Goal: Transaction & Acquisition: Purchase product/service

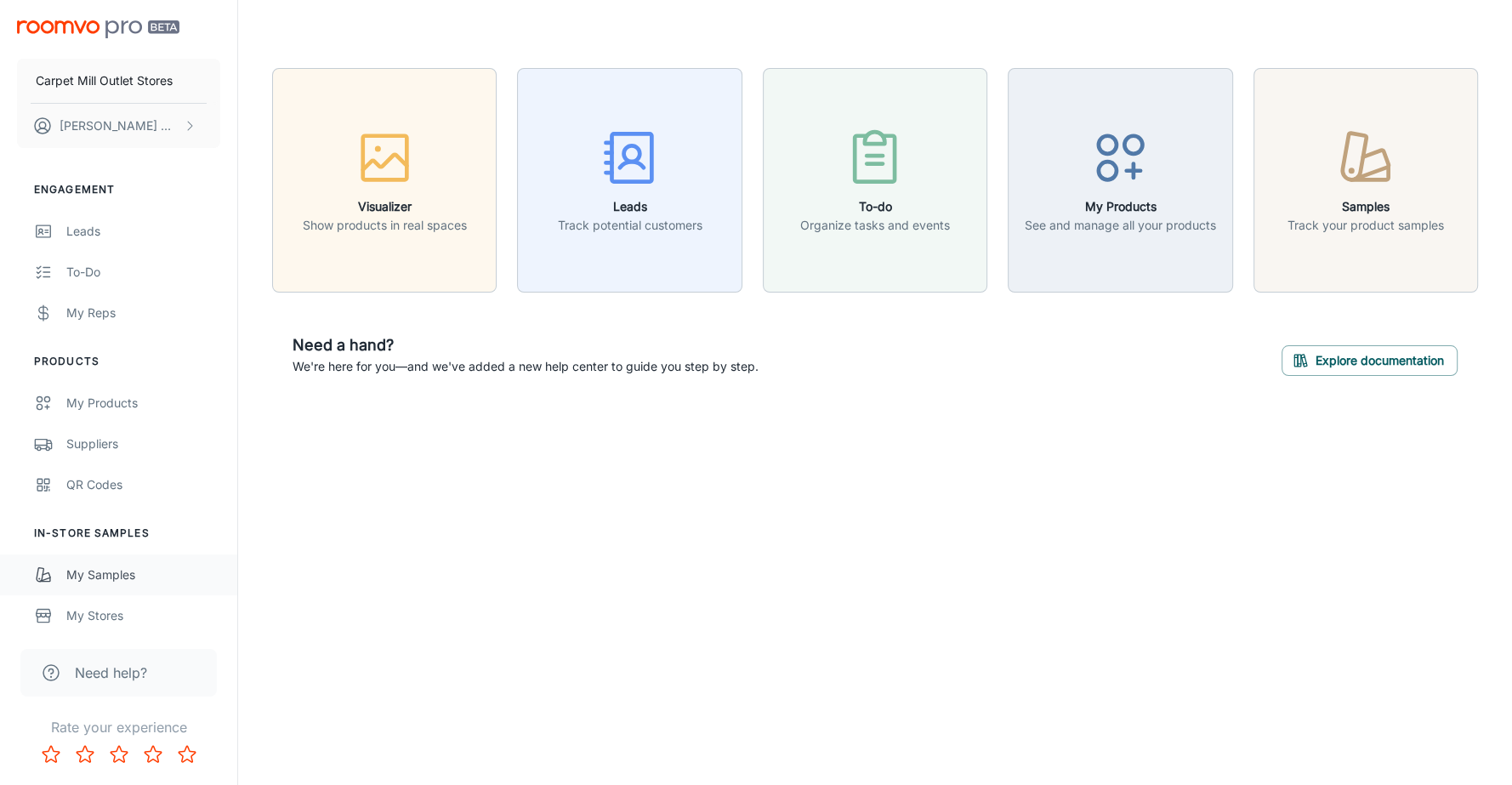
click at [102, 580] on div "My Samples" at bounding box center [143, 575] width 154 height 19
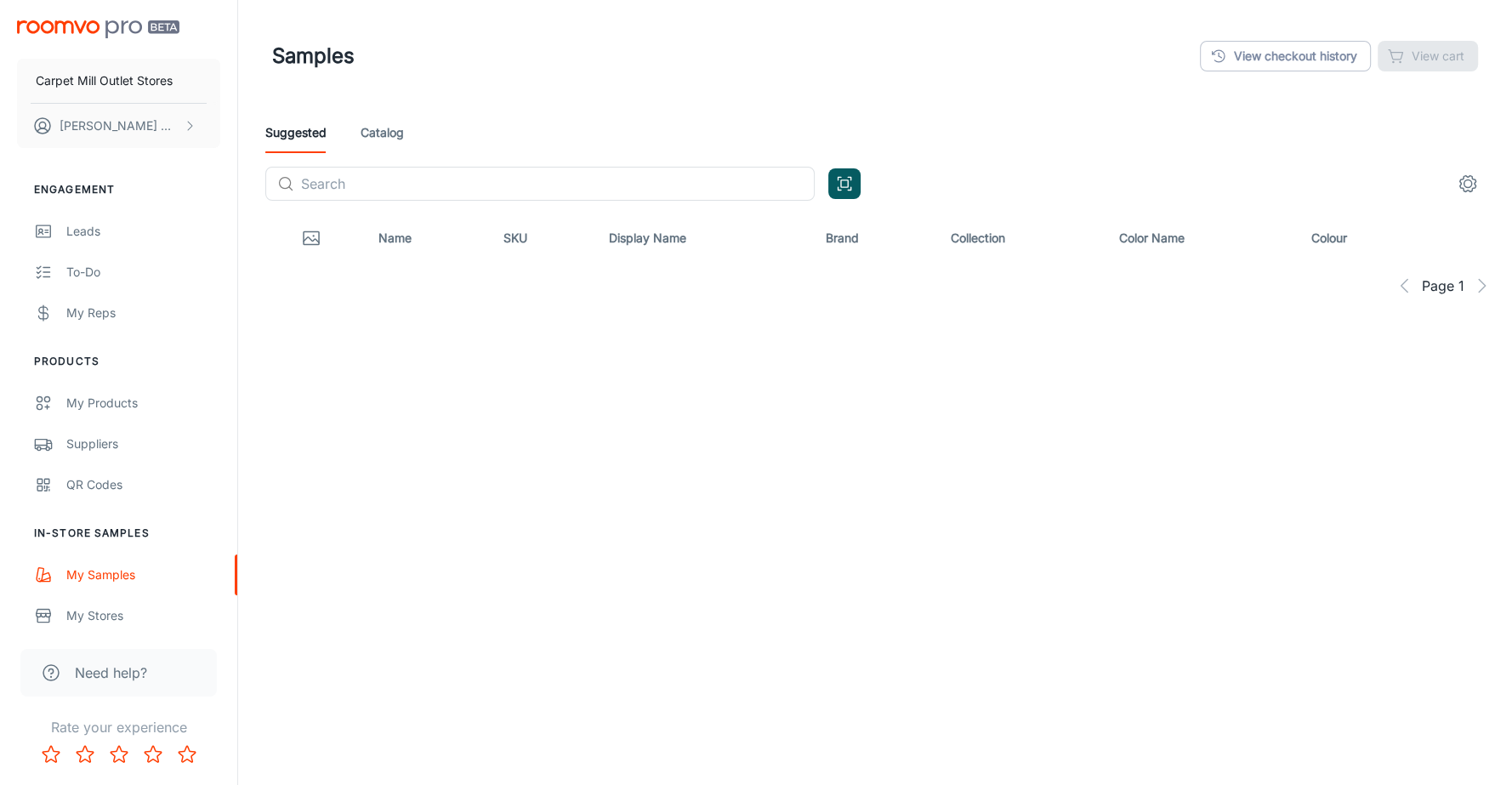
click at [390, 136] on link "Catalog" at bounding box center [383, 132] width 43 height 41
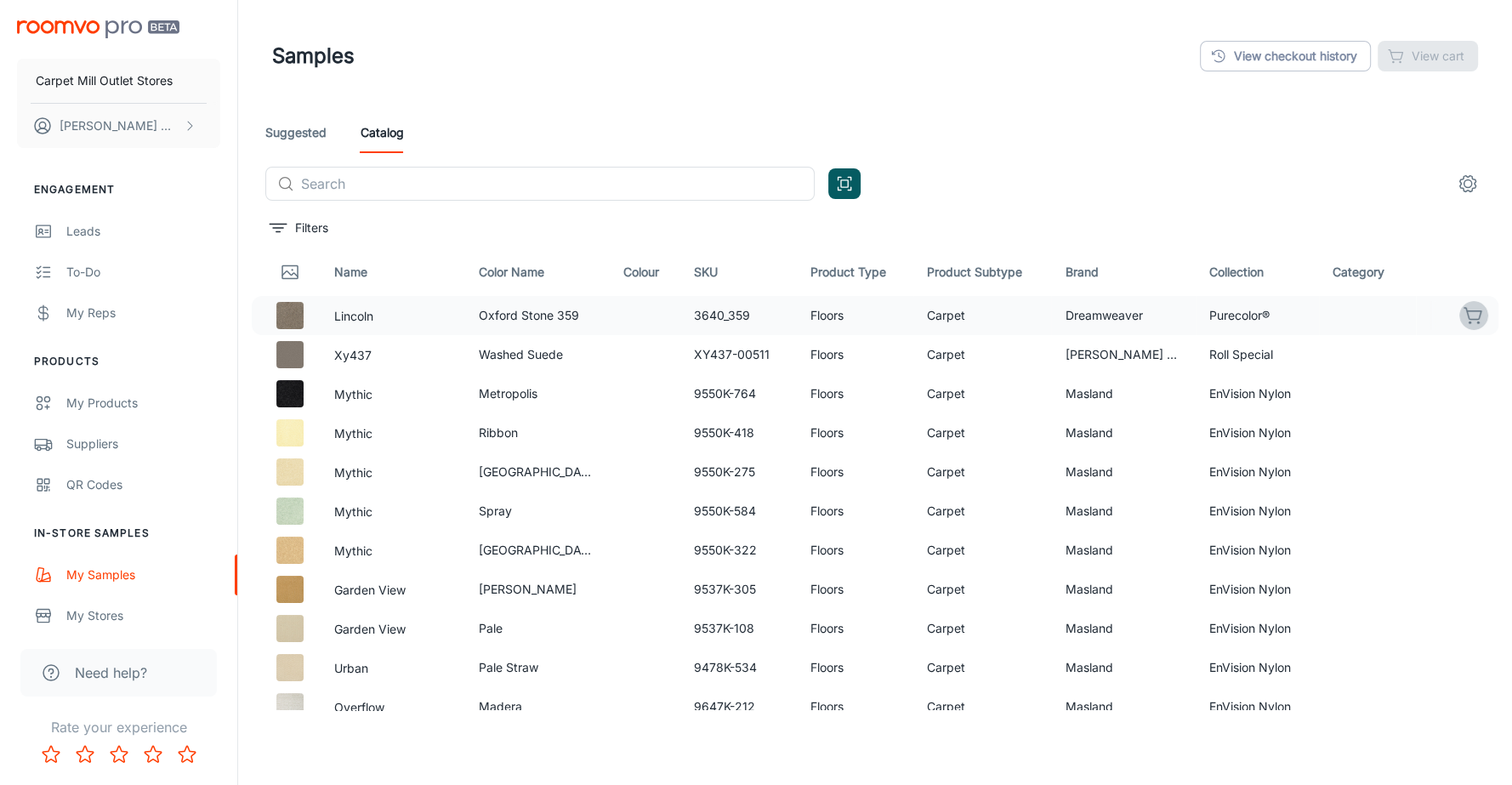
click at [1467, 319] on icon "button" at bounding box center [1474, 315] width 20 height 20
click at [1475, 361] on icon "button" at bounding box center [1474, 354] width 20 height 20
click at [1453, 75] on div "Samples View checkout history View cart (2)" at bounding box center [875, 56] width 1206 height 44
click at [1446, 68] on button "View cart (2)" at bounding box center [1418, 56] width 120 height 30
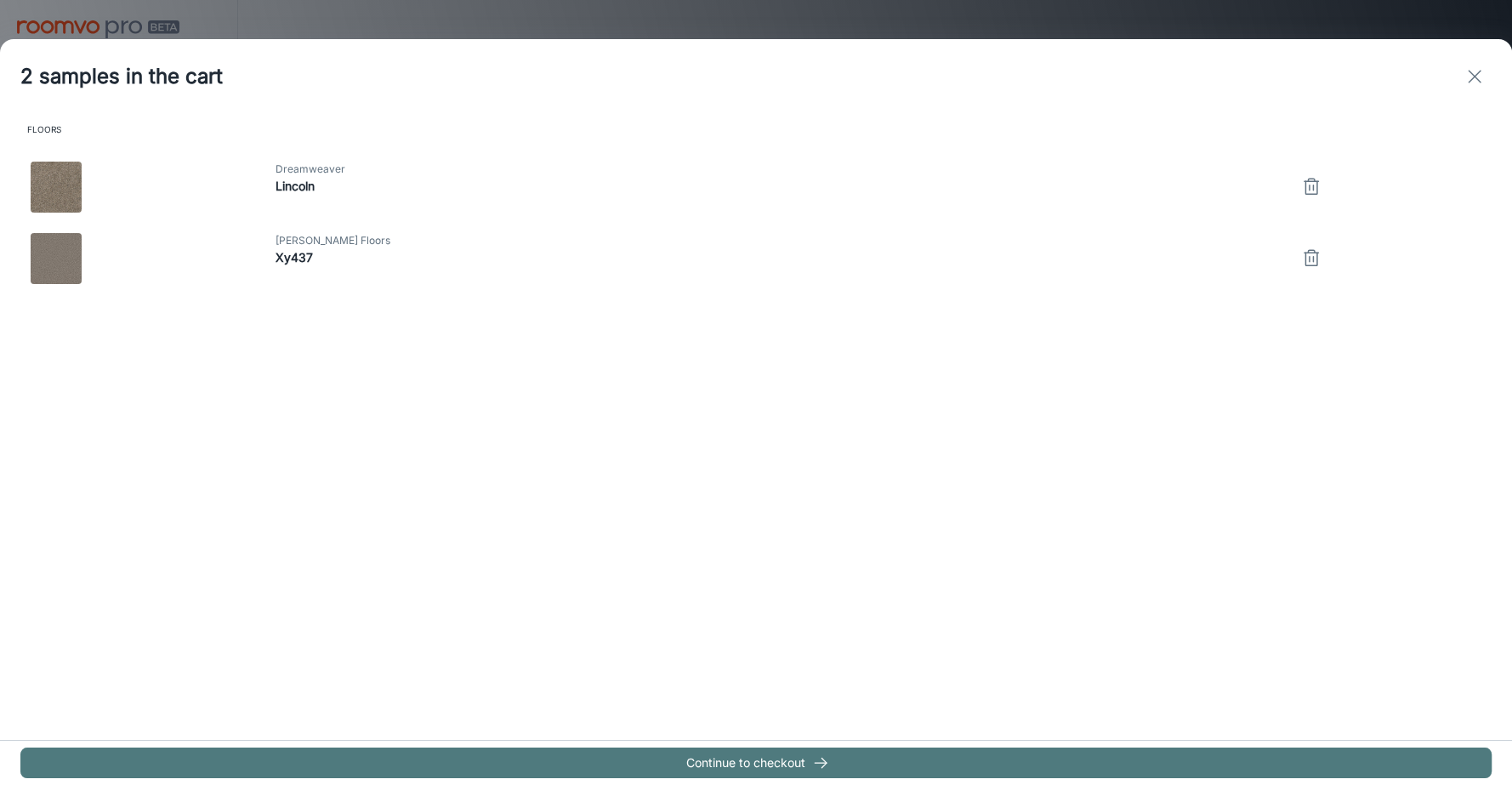
click at [954, 763] on button "Continue to checkout" at bounding box center [756, 762] width 1471 height 30
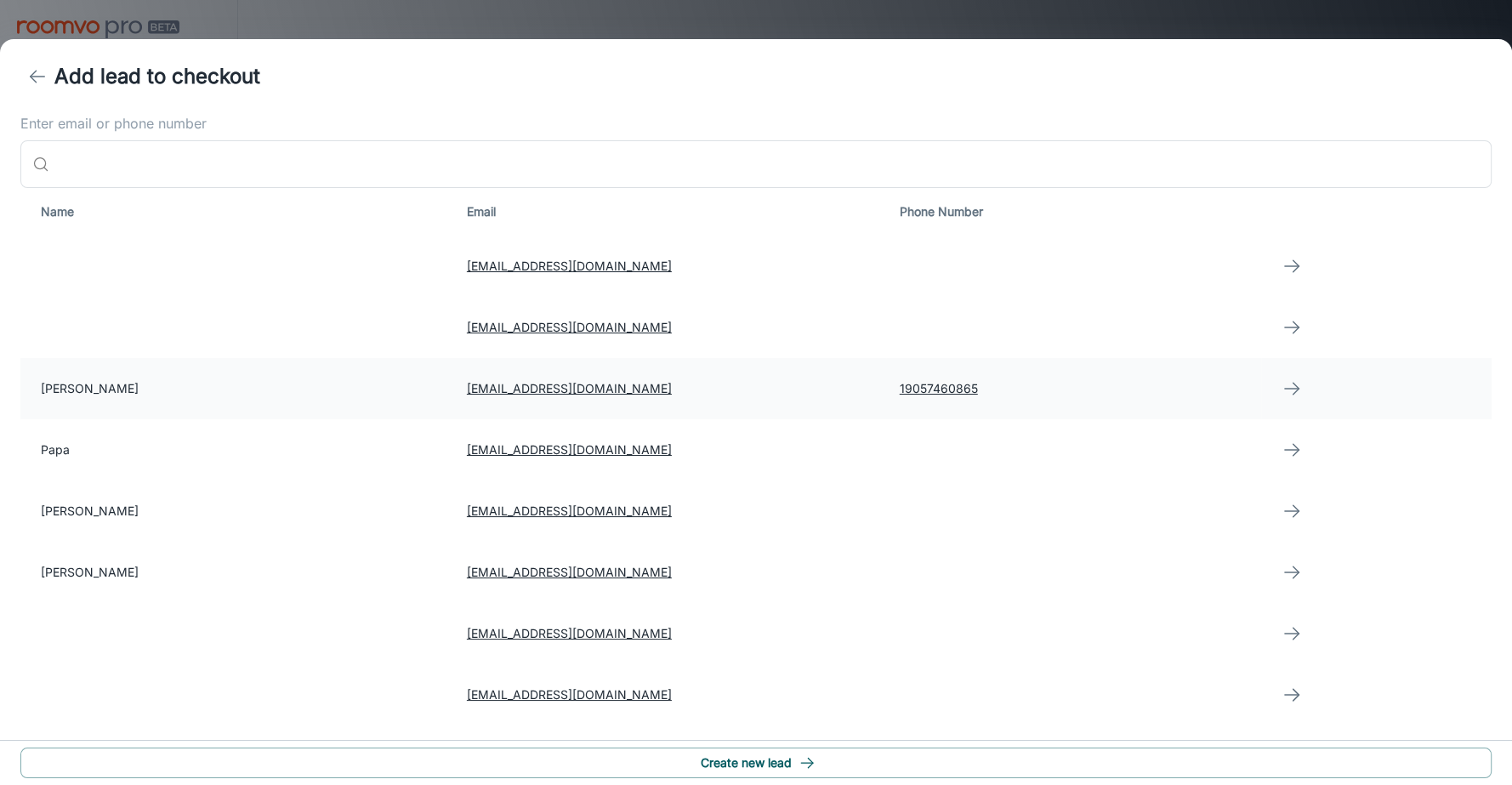
click at [554, 382] on link "[EMAIL_ADDRESS][DOMAIN_NAME]" at bounding box center [569, 388] width 205 height 15
click at [1200, 389] on td "19057460865" at bounding box center [1073, 389] width 375 height 61
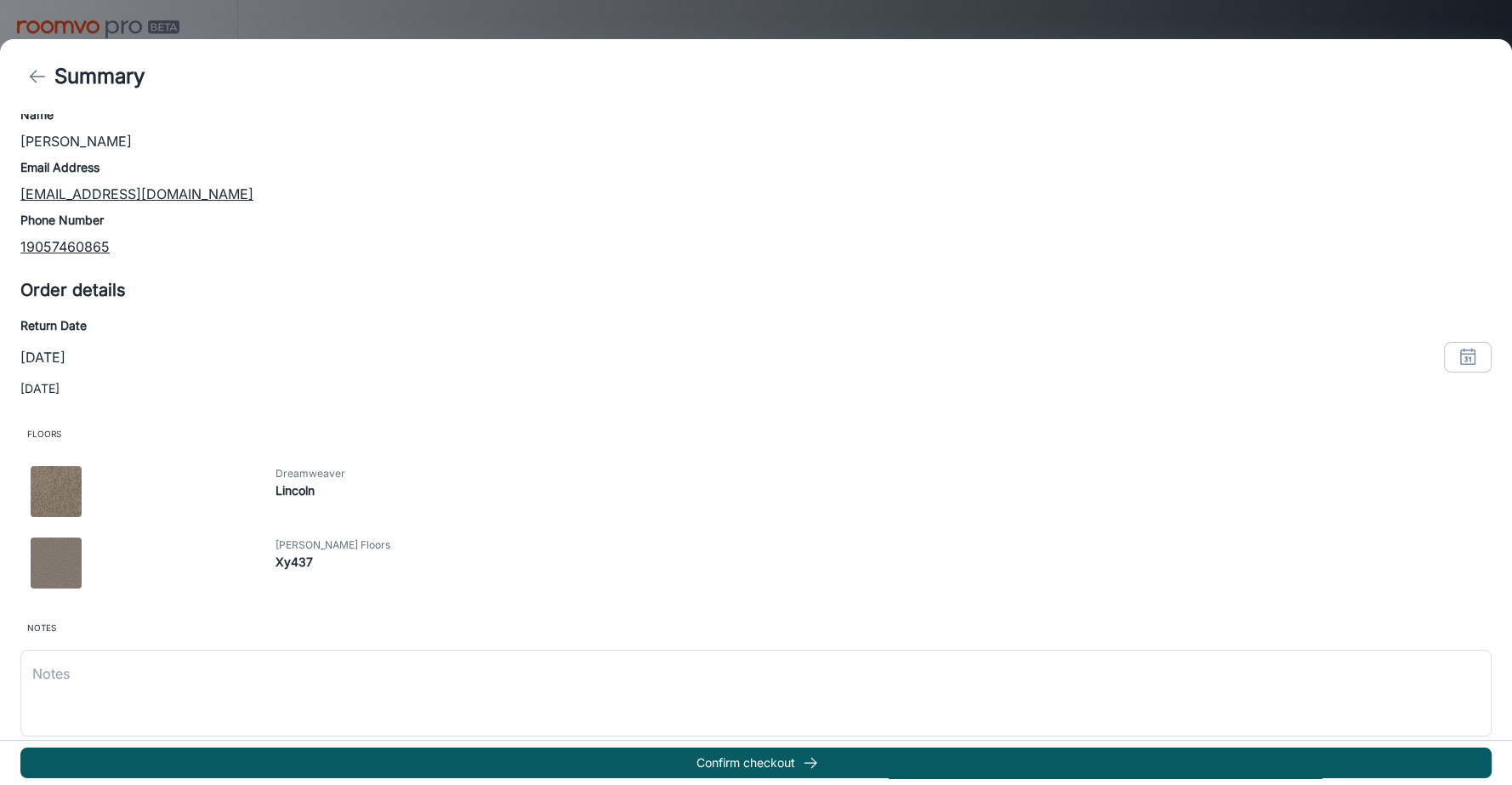
scroll to position [139, 0]
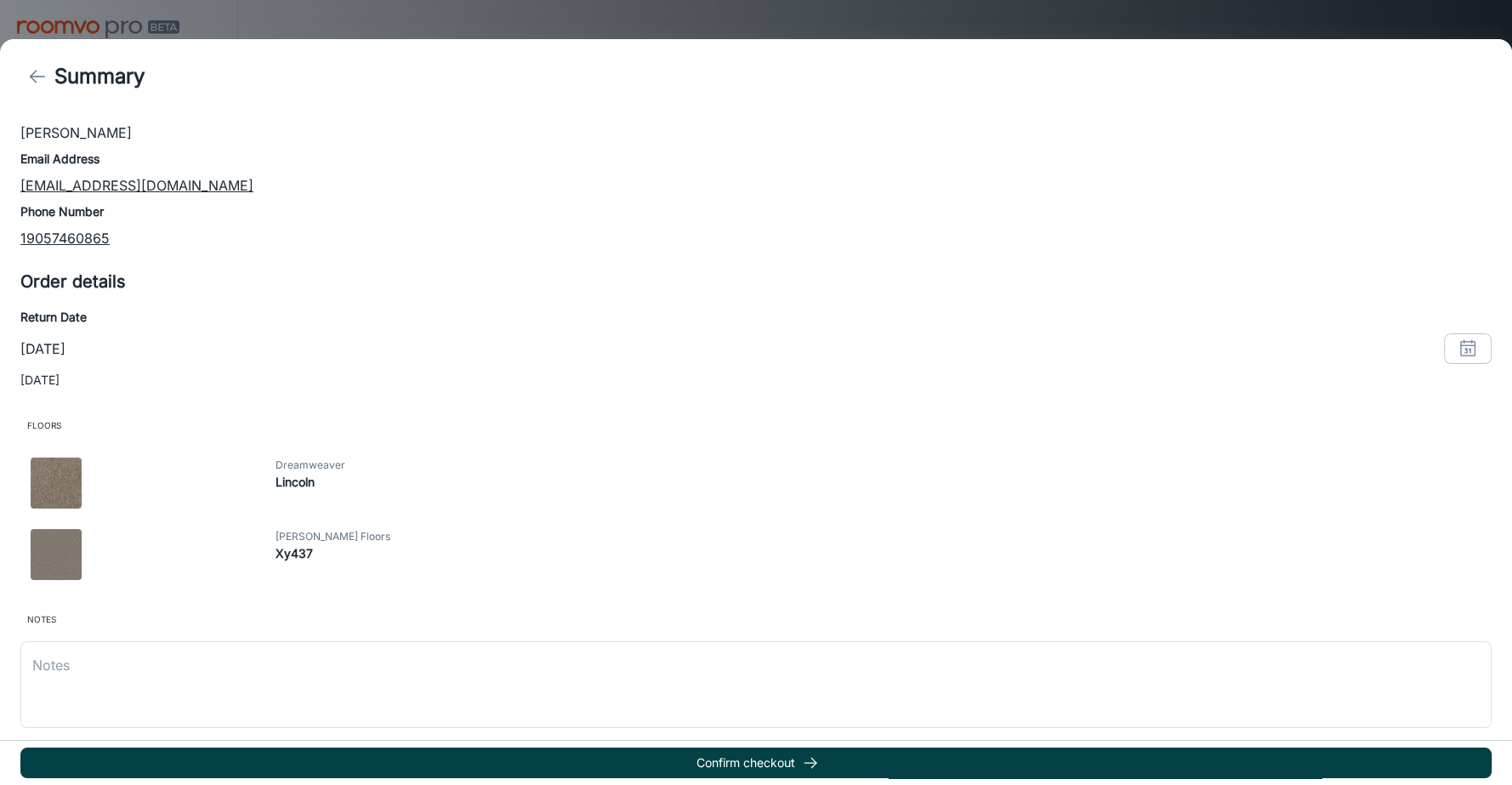
click at [805, 755] on icon "button" at bounding box center [811, 763] width 17 height 17
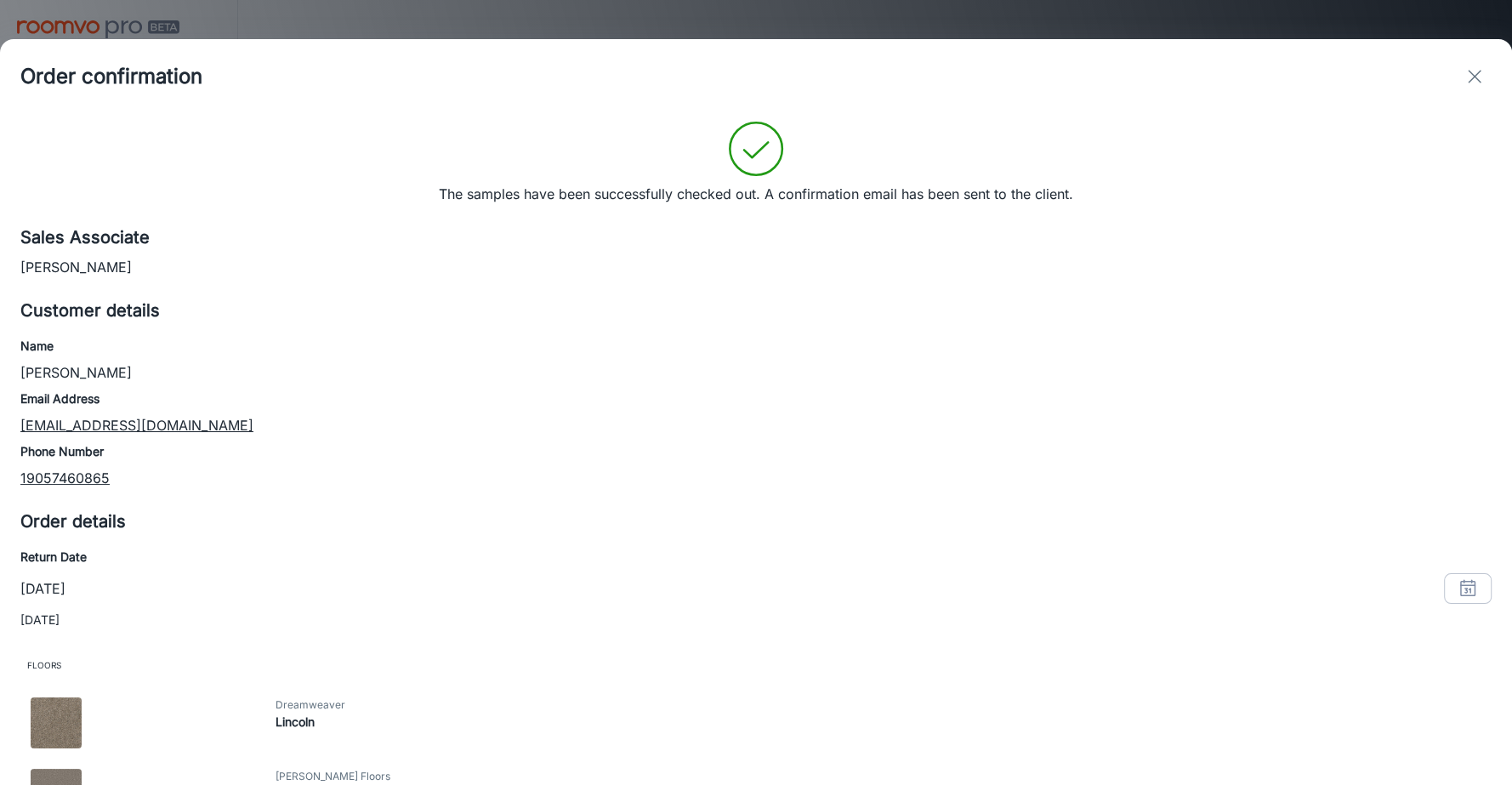
click at [1481, 90] on button "exit" at bounding box center [1475, 76] width 34 height 34
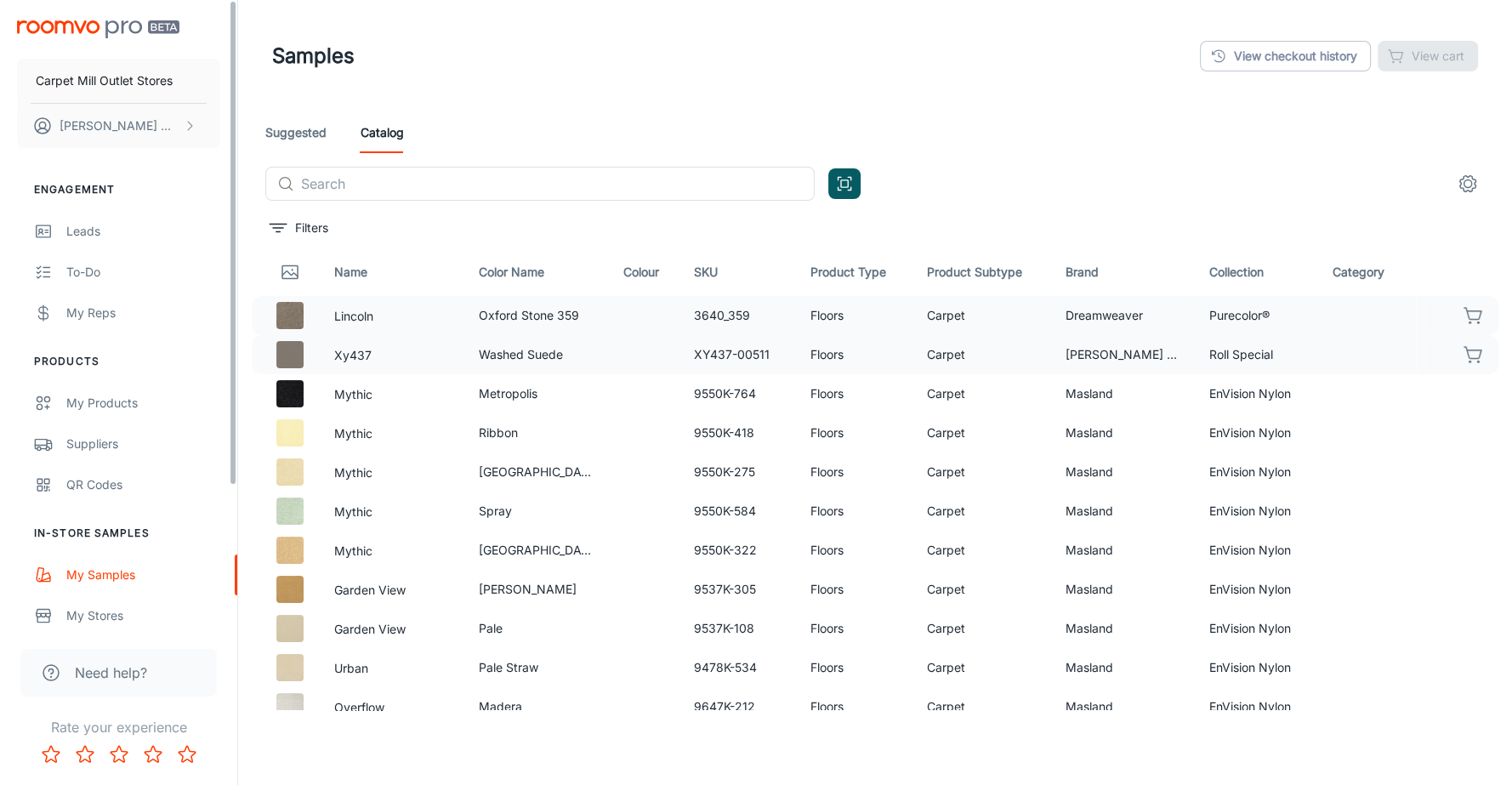
click at [265, 134] on link "Suggested" at bounding box center [296, 132] width 61 height 41
